Goal: Browse casually: Explore the website without a specific task or goal

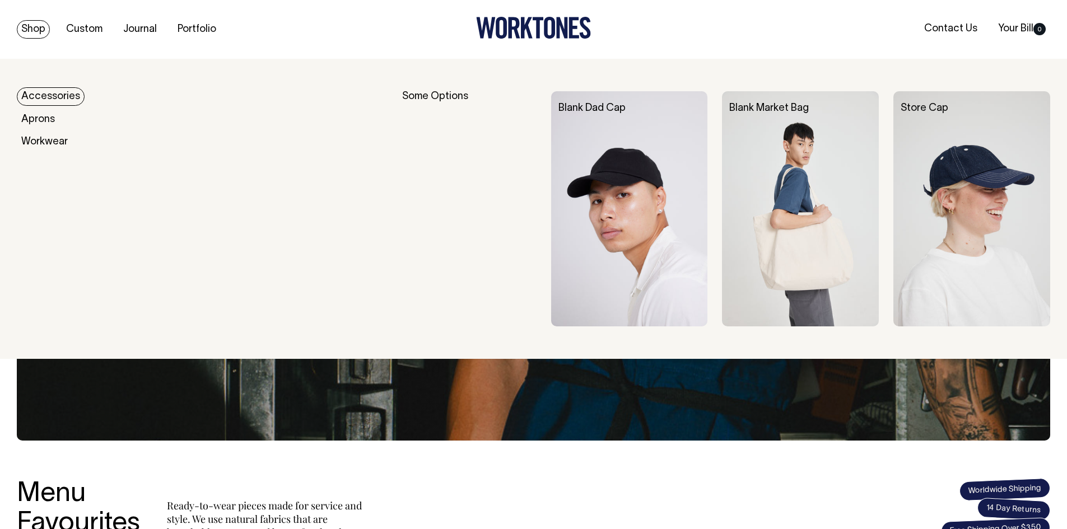
click at [53, 94] on link "Accessories" at bounding box center [51, 96] width 68 height 18
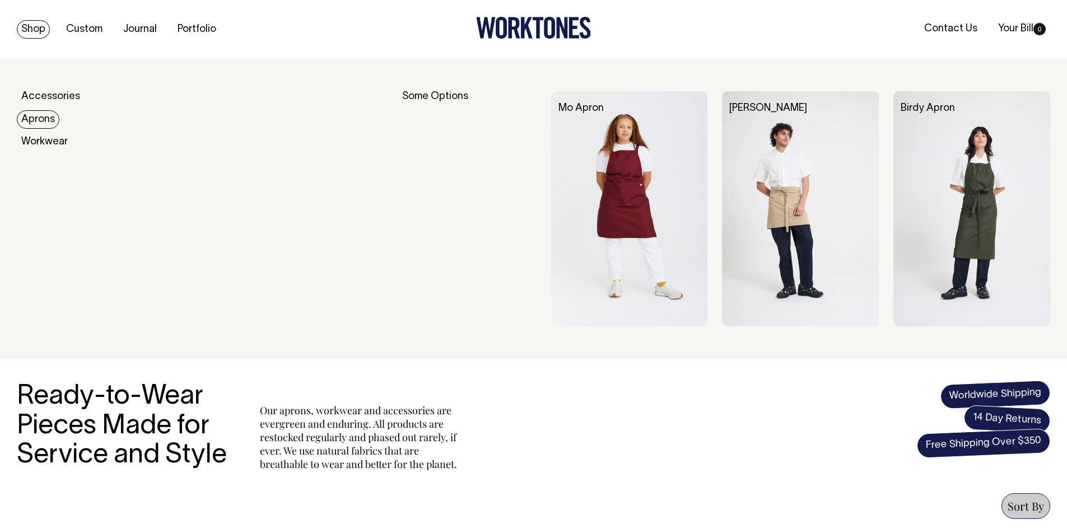
click at [38, 120] on link "Aprons" at bounding box center [38, 119] width 43 height 18
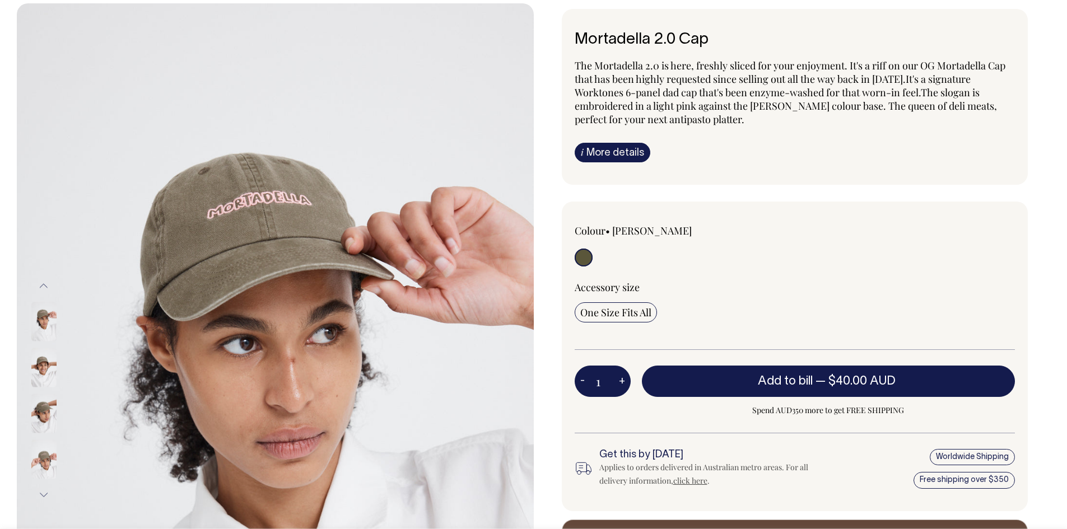
scroll to position [56, 0]
click at [50, 413] on img at bounding box center [43, 412] width 25 height 39
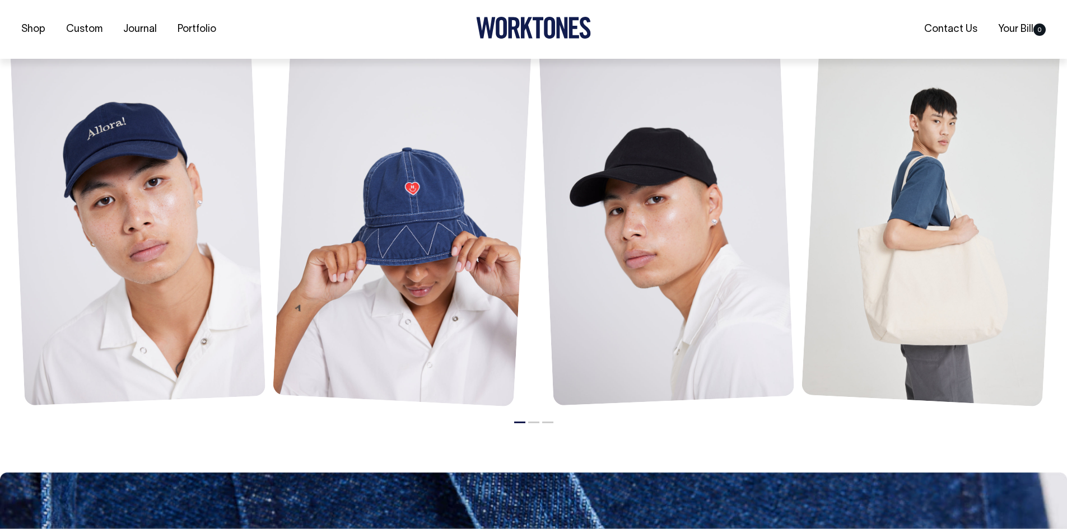
scroll to position [952, 0]
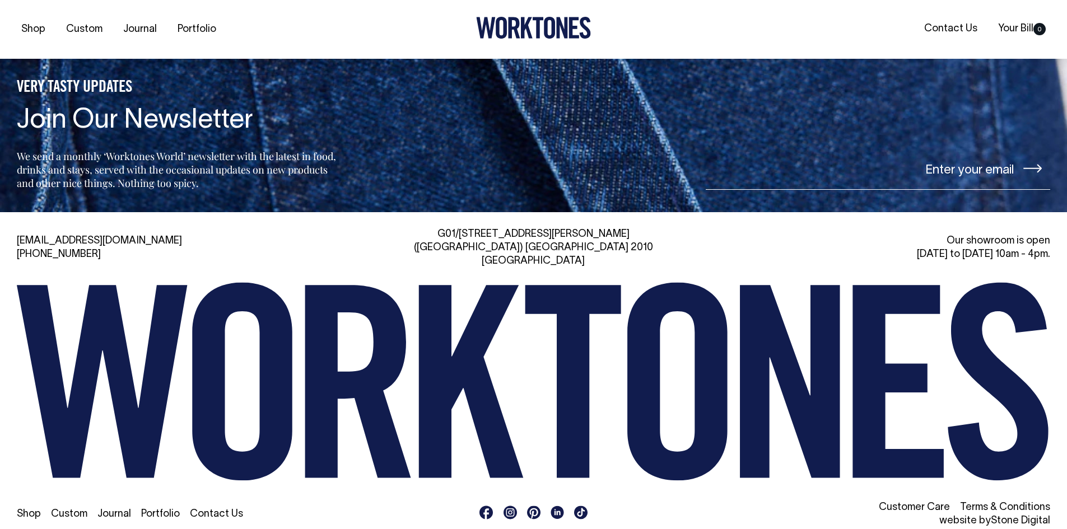
scroll to position [1364, 0]
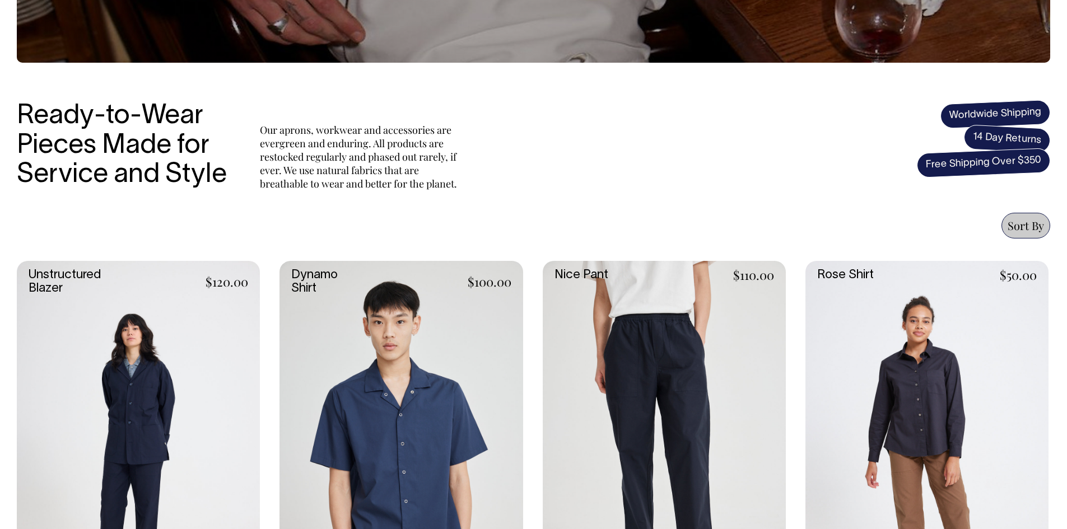
scroll to position [280, 0]
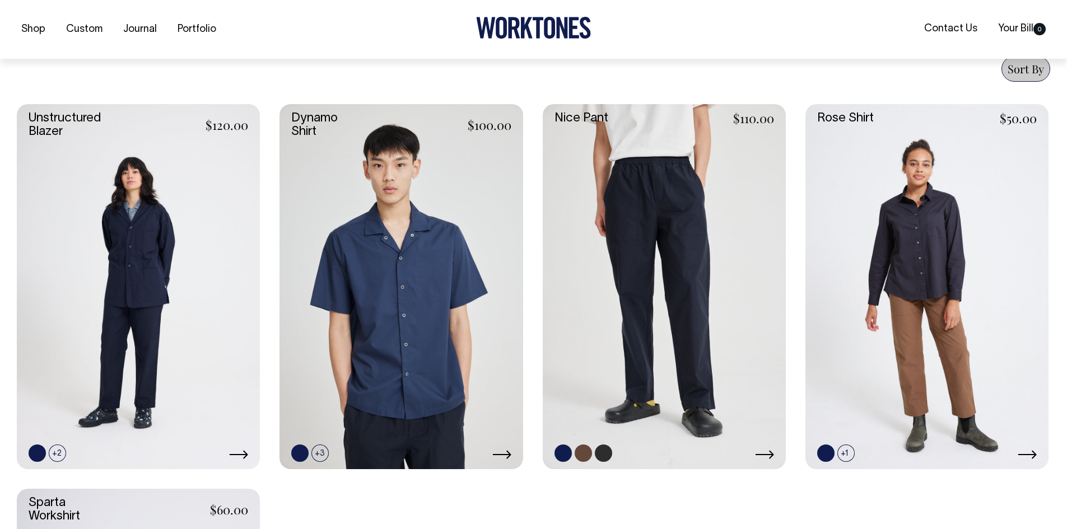
click at [635, 249] on link at bounding box center [664, 286] width 243 height 364
